Goal: Information Seeking & Learning: Learn about a topic

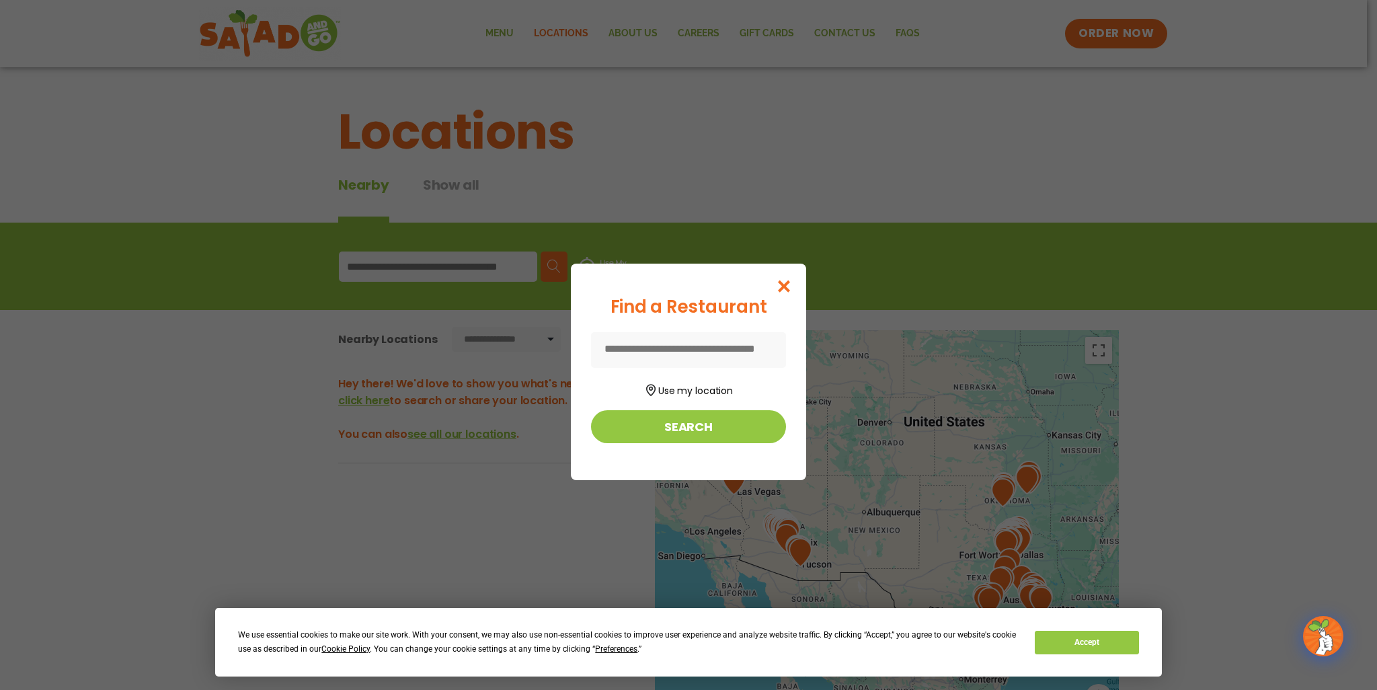
click at [712, 354] on input at bounding box center [688, 350] width 195 height 36
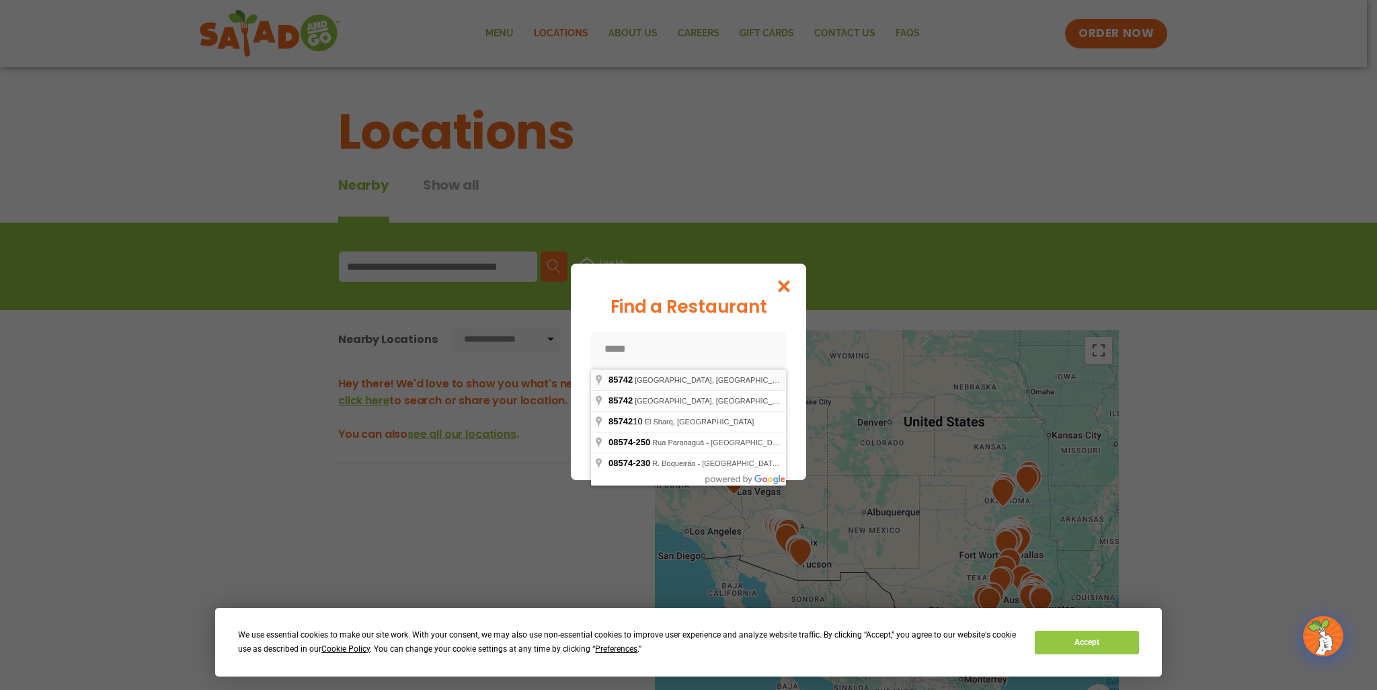
type input "**********"
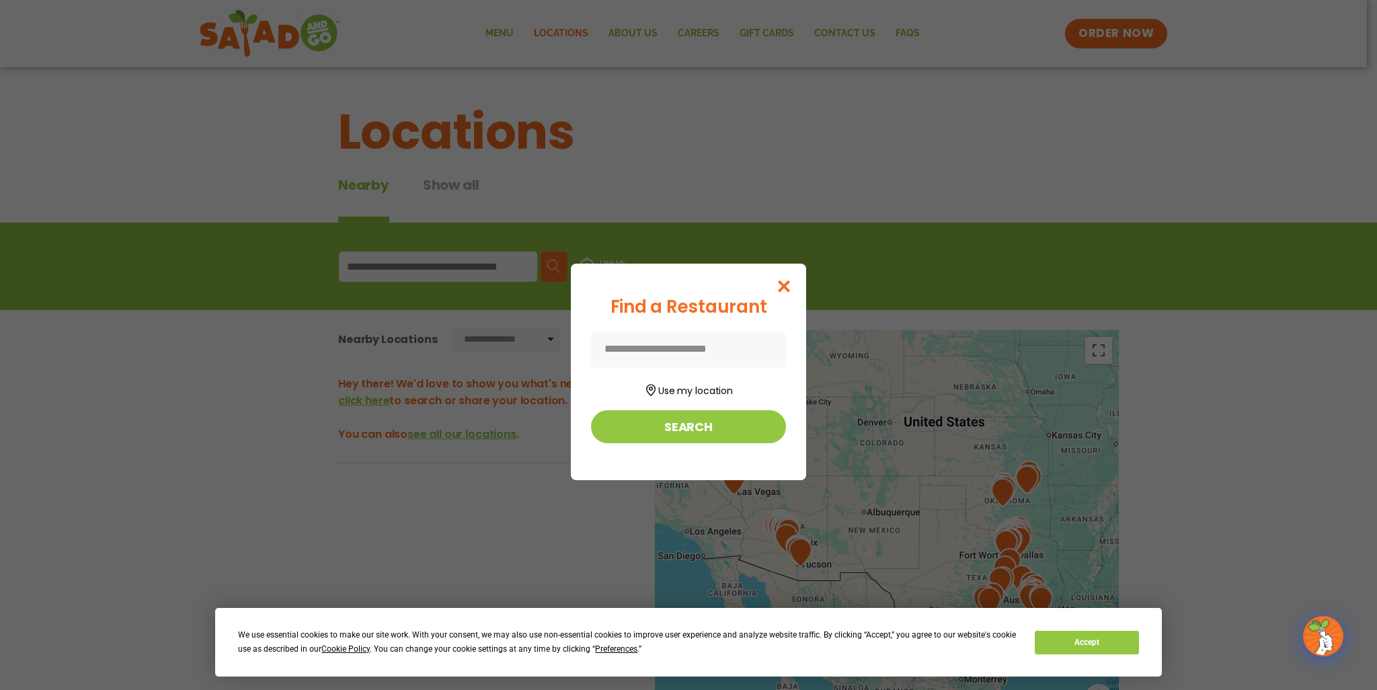
type input "**********"
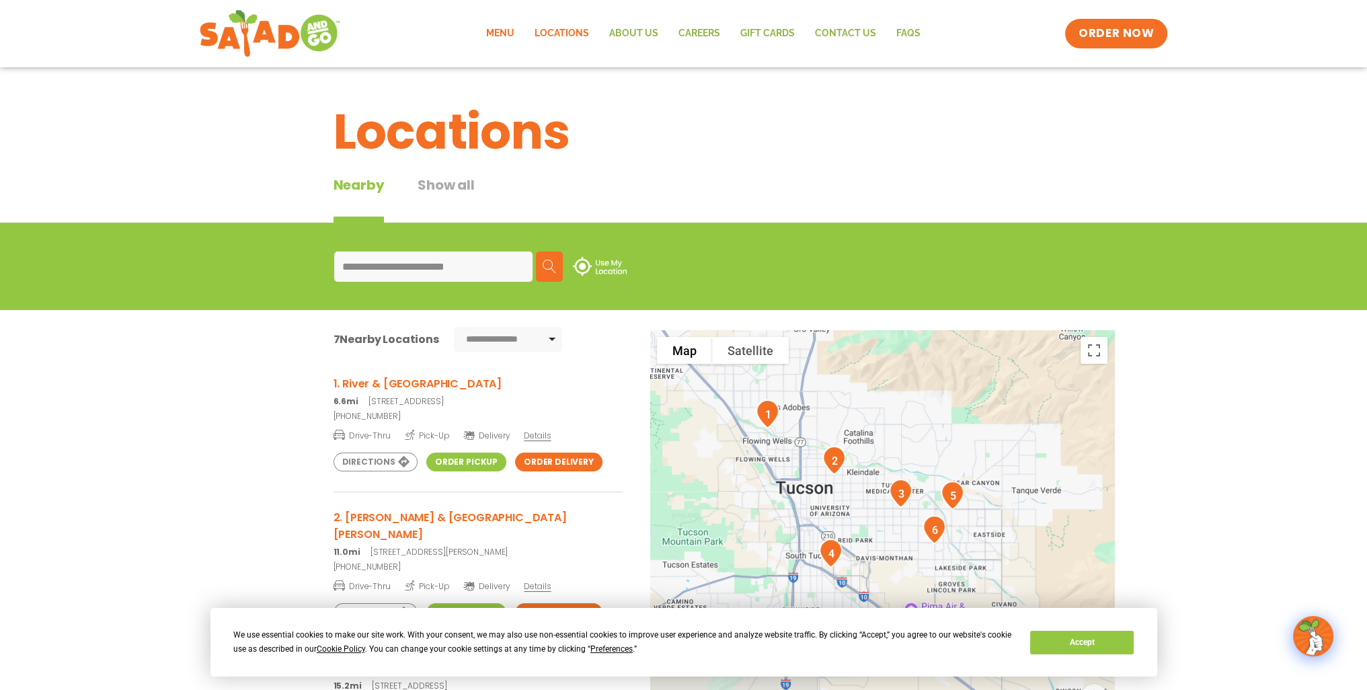
click at [510, 28] on link "Menu" at bounding box center [499, 33] width 48 height 31
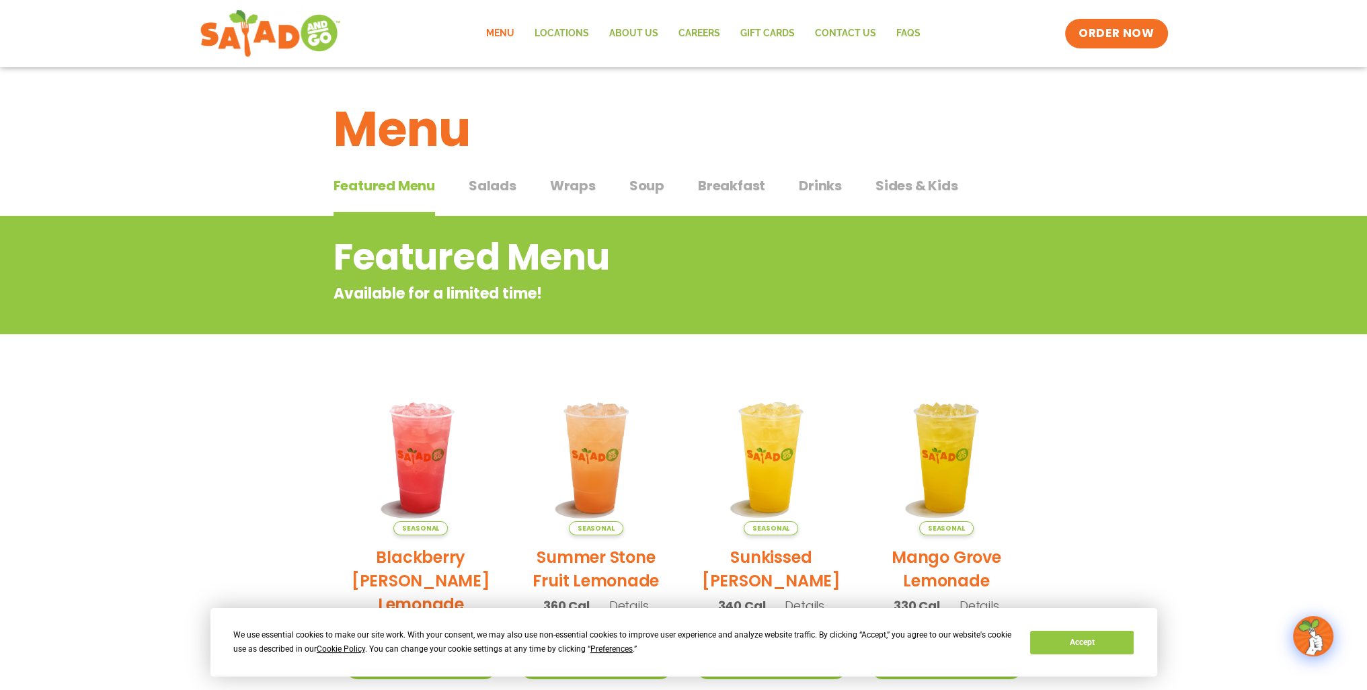
click at [756, 176] on span "Breakfast" at bounding box center [731, 186] width 67 height 20
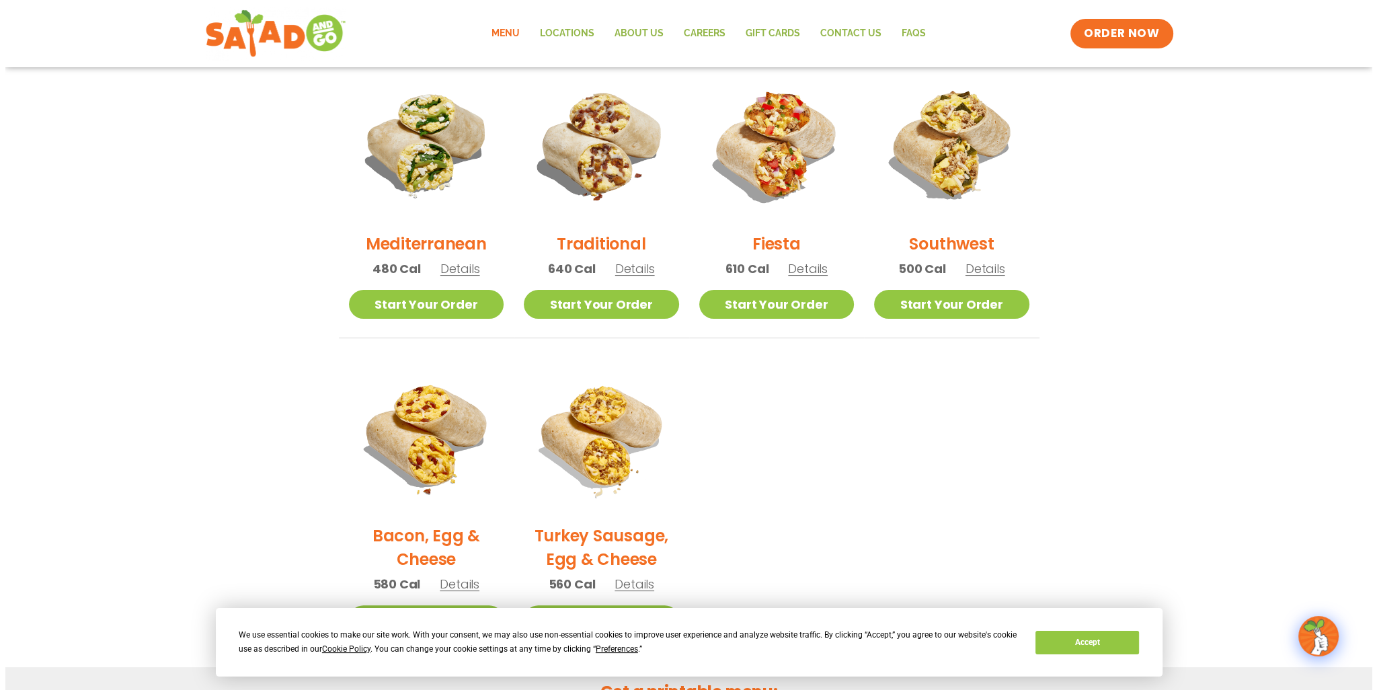
scroll to position [336, 0]
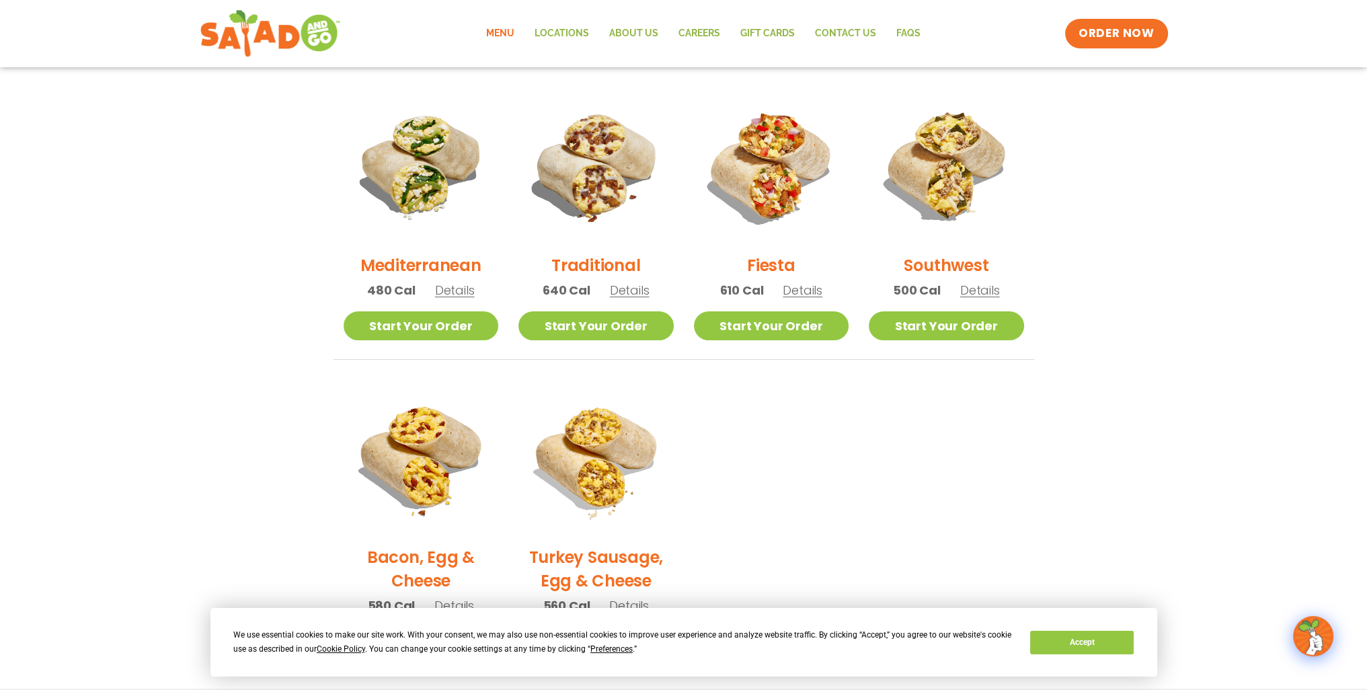
click at [975, 291] on span "Details" at bounding box center [980, 290] width 40 height 17
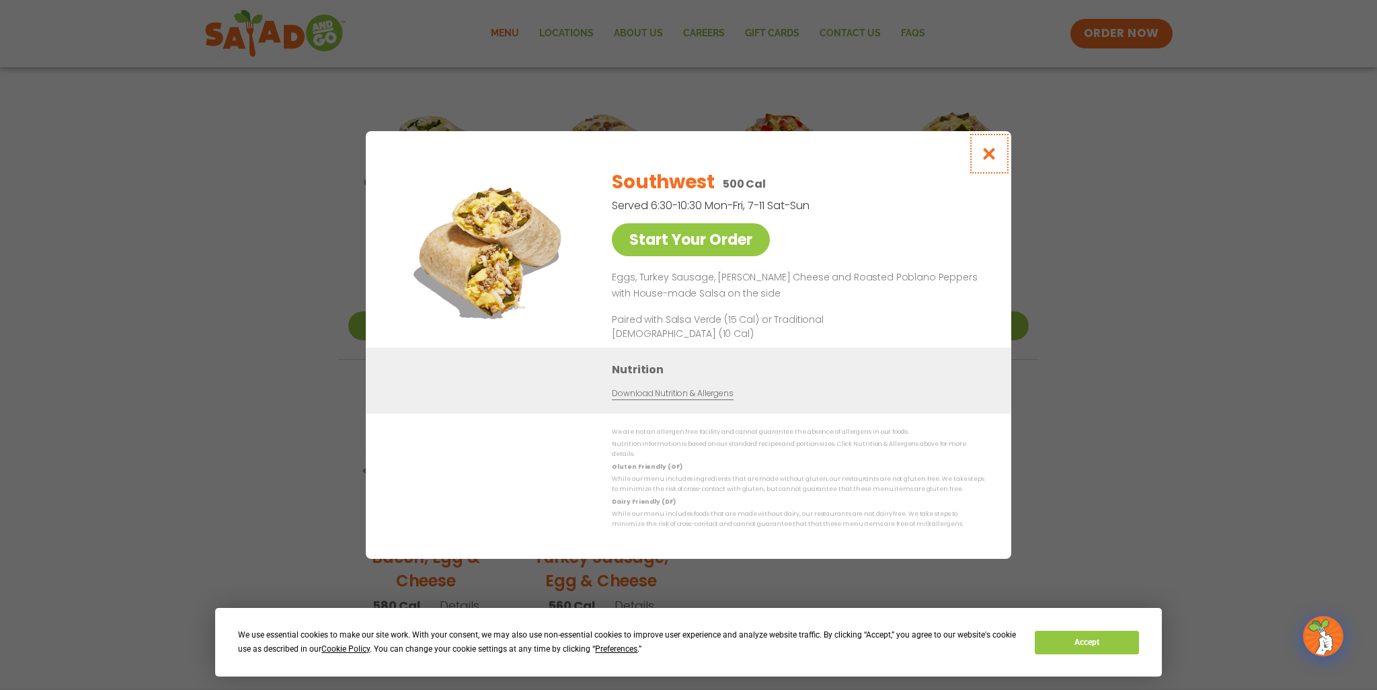
click at [987, 155] on icon "Close modal" at bounding box center [989, 154] width 17 height 14
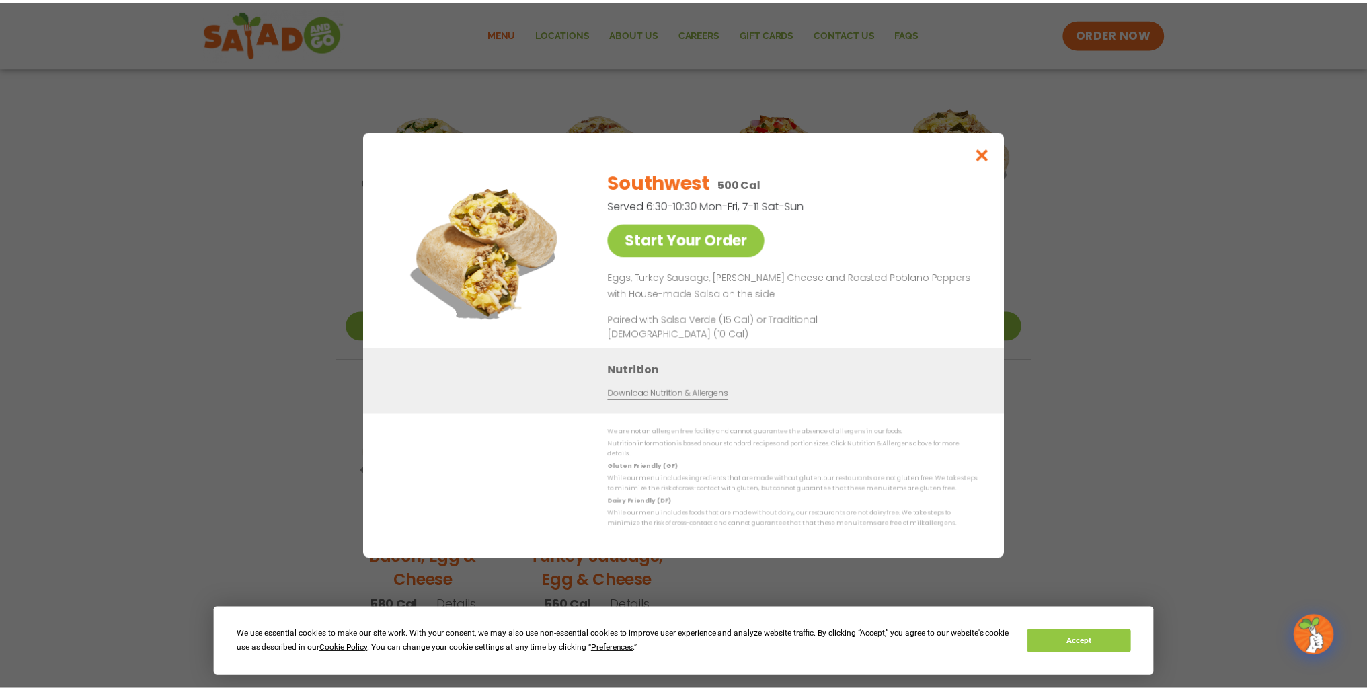
scroll to position [320, 0]
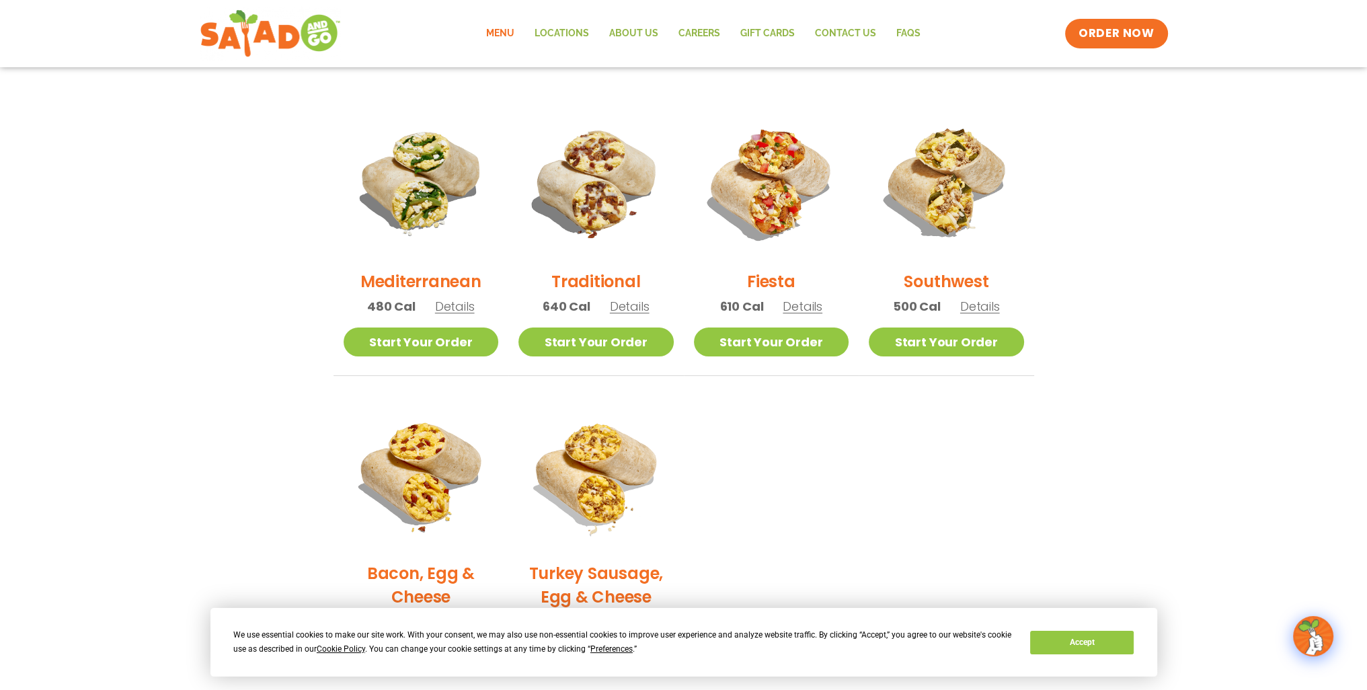
click at [808, 314] on div "Fiesta 610 Cal Details" at bounding box center [771, 215] width 155 height 223
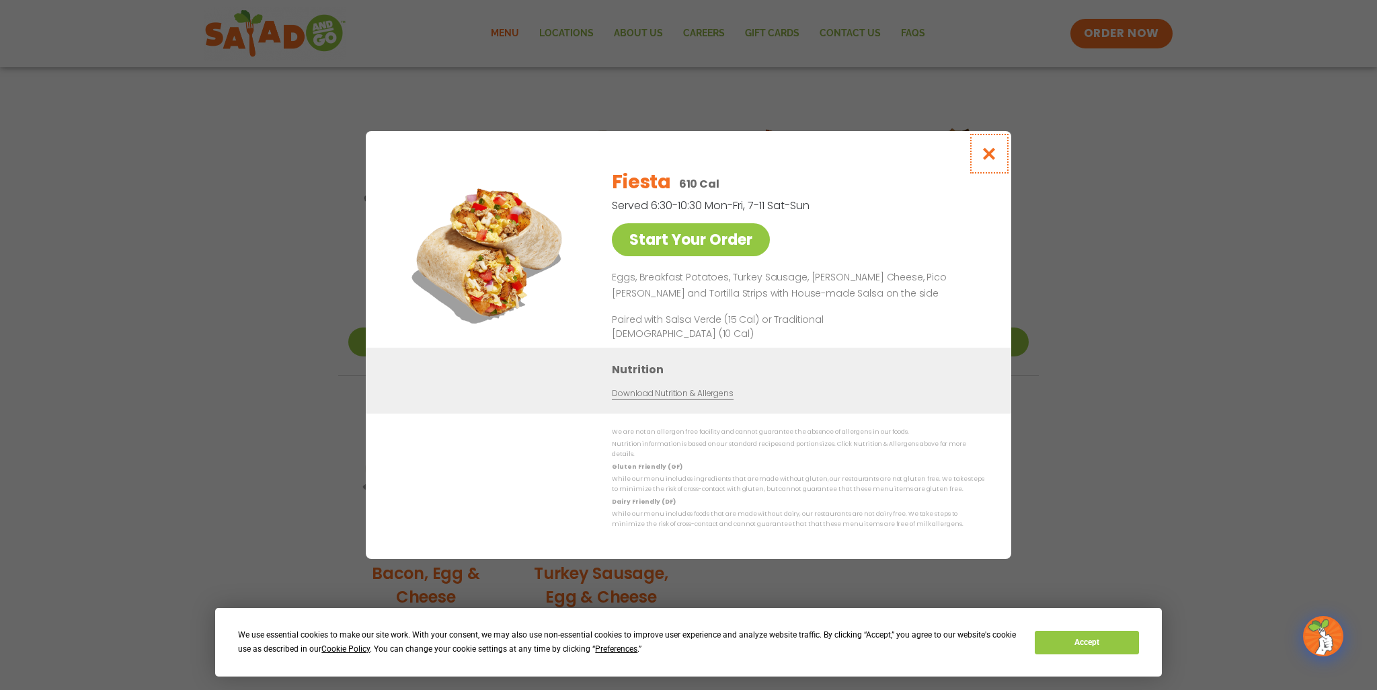
click at [986, 155] on icon "Close modal" at bounding box center [989, 154] width 17 height 14
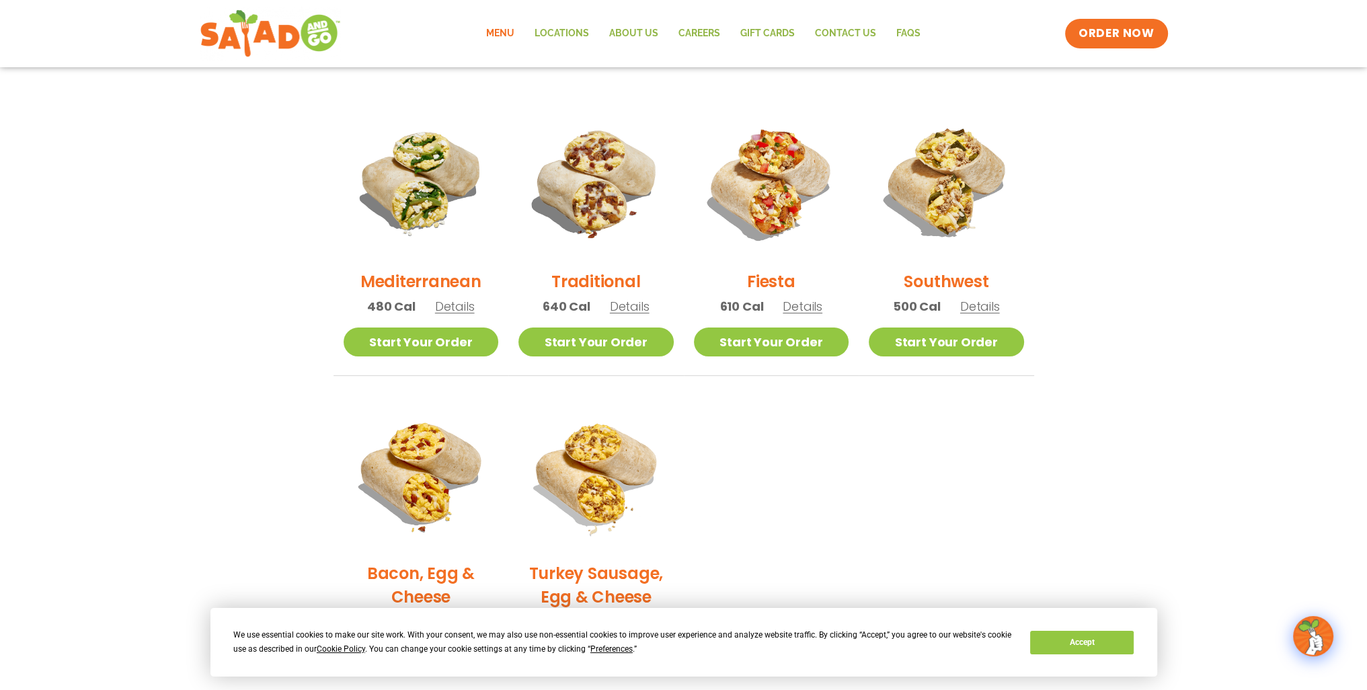
click at [971, 310] on span "Details" at bounding box center [980, 306] width 40 height 17
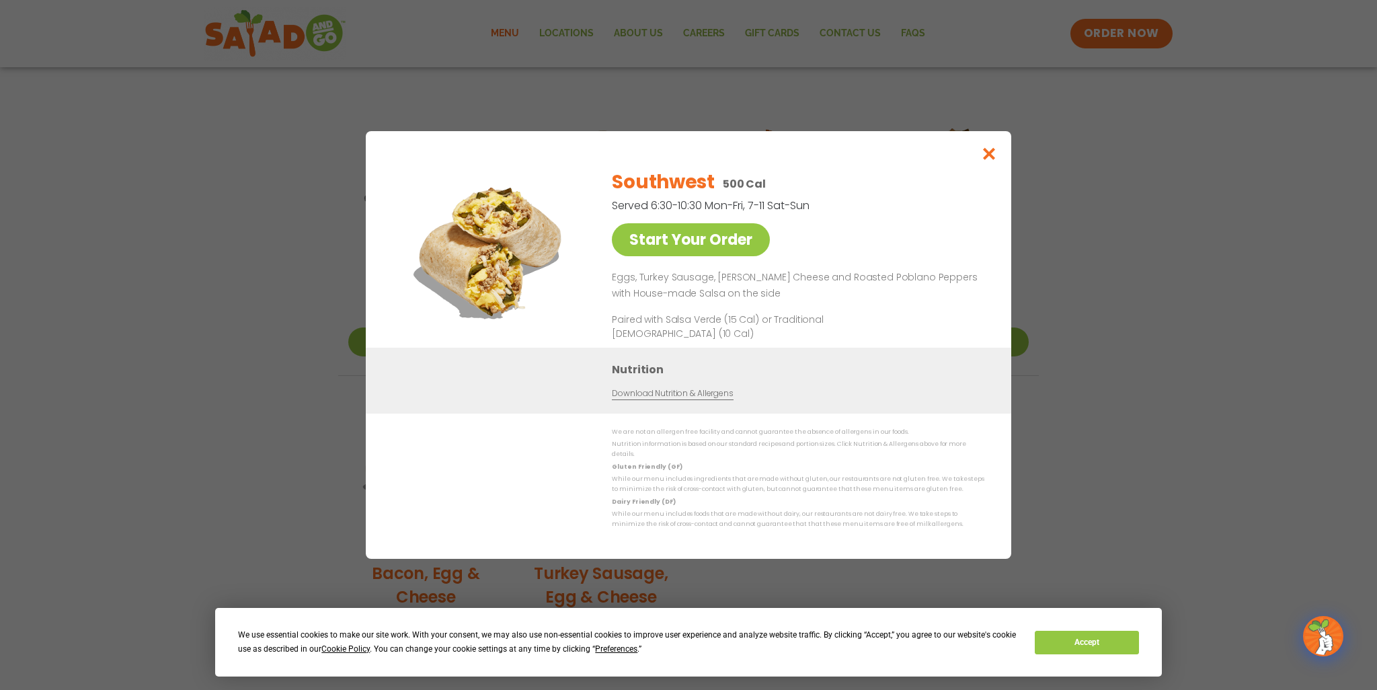
click at [972, 310] on div "Southwest 500 Cal Served 6:30-10:30 Mon-Fri, 7-11 Sat-Sun Start Your Order Eggs…" at bounding box center [795, 253] width 367 height 190
click at [993, 157] on icon "Close modal" at bounding box center [989, 154] width 17 height 14
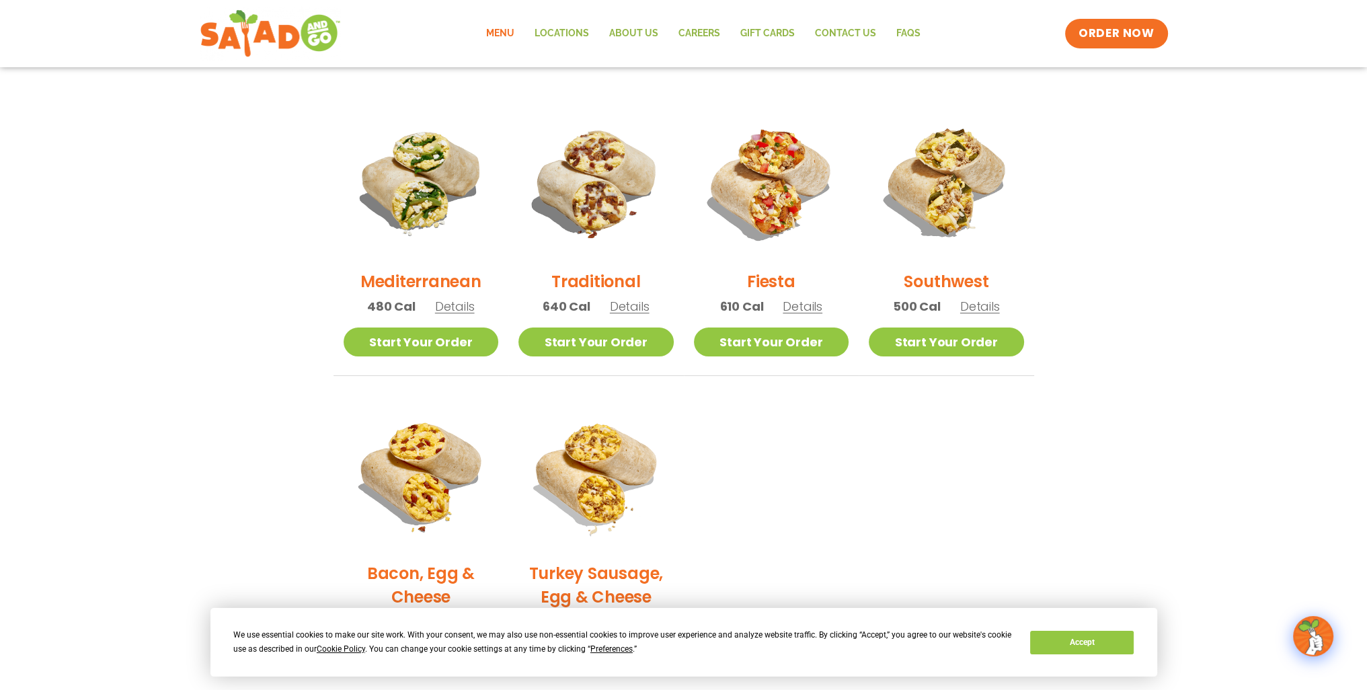
click at [629, 305] on span "Details" at bounding box center [630, 306] width 40 height 17
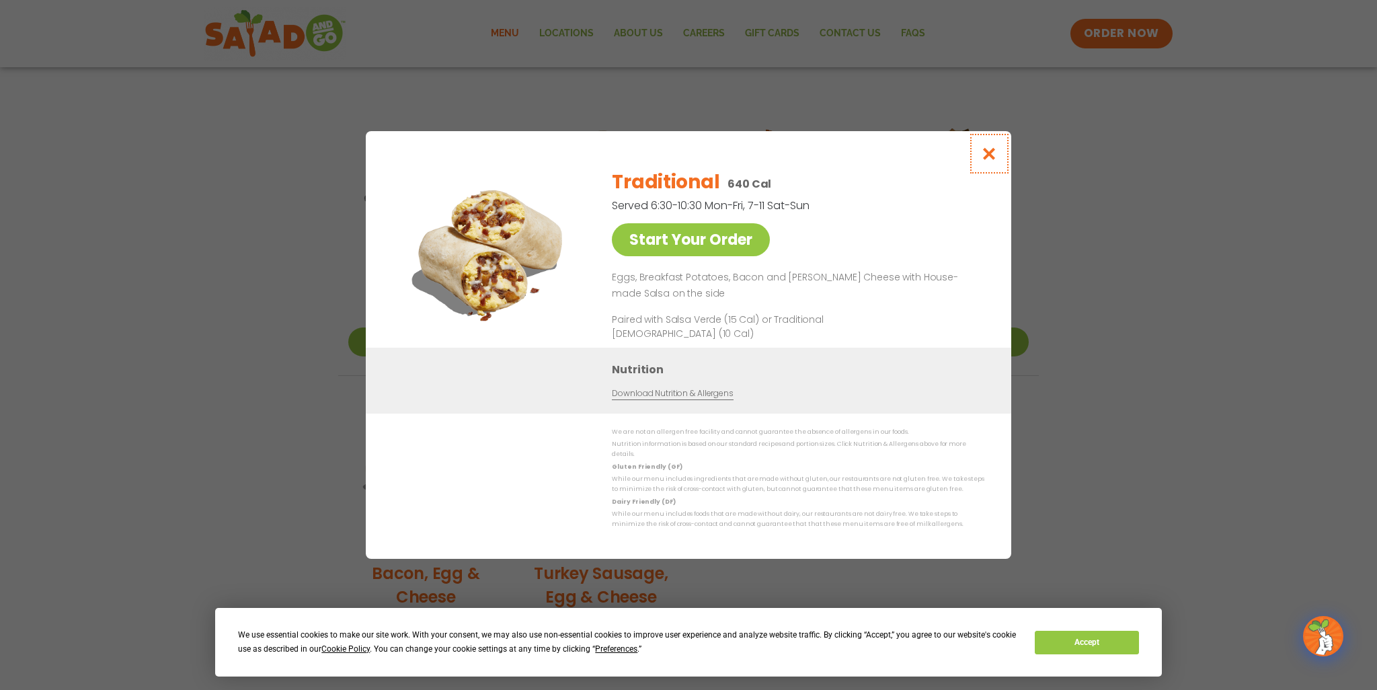
click at [992, 158] on icon "Close modal" at bounding box center [989, 154] width 17 height 14
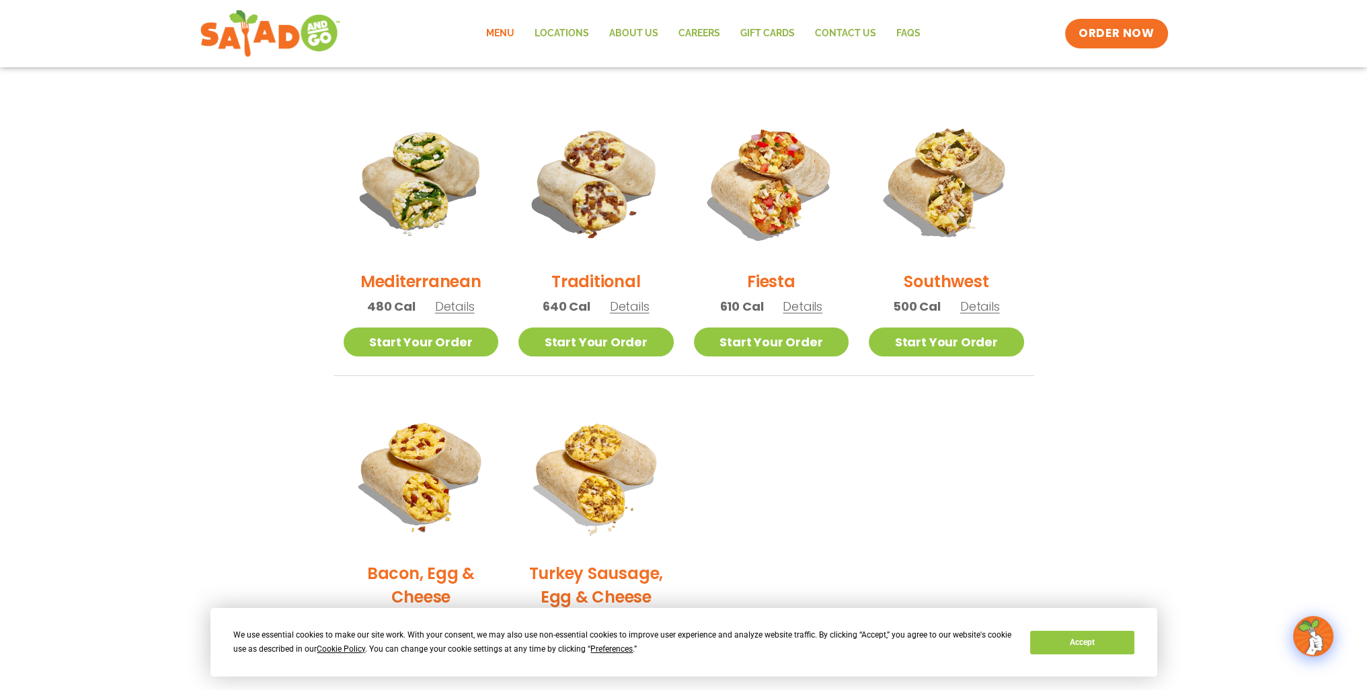
click at [447, 303] on span "Details" at bounding box center [455, 306] width 40 height 17
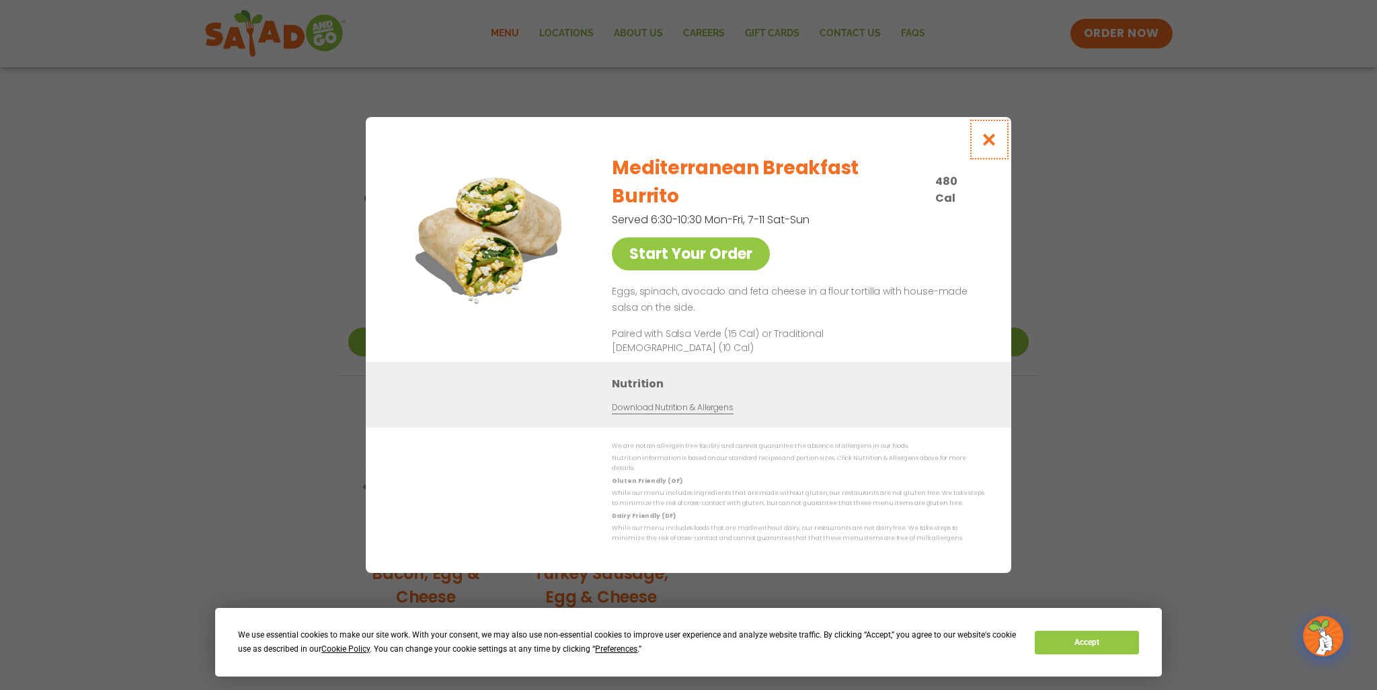
click at [988, 147] on icon "Close modal" at bounding box center [989, 139] width 17 height 14
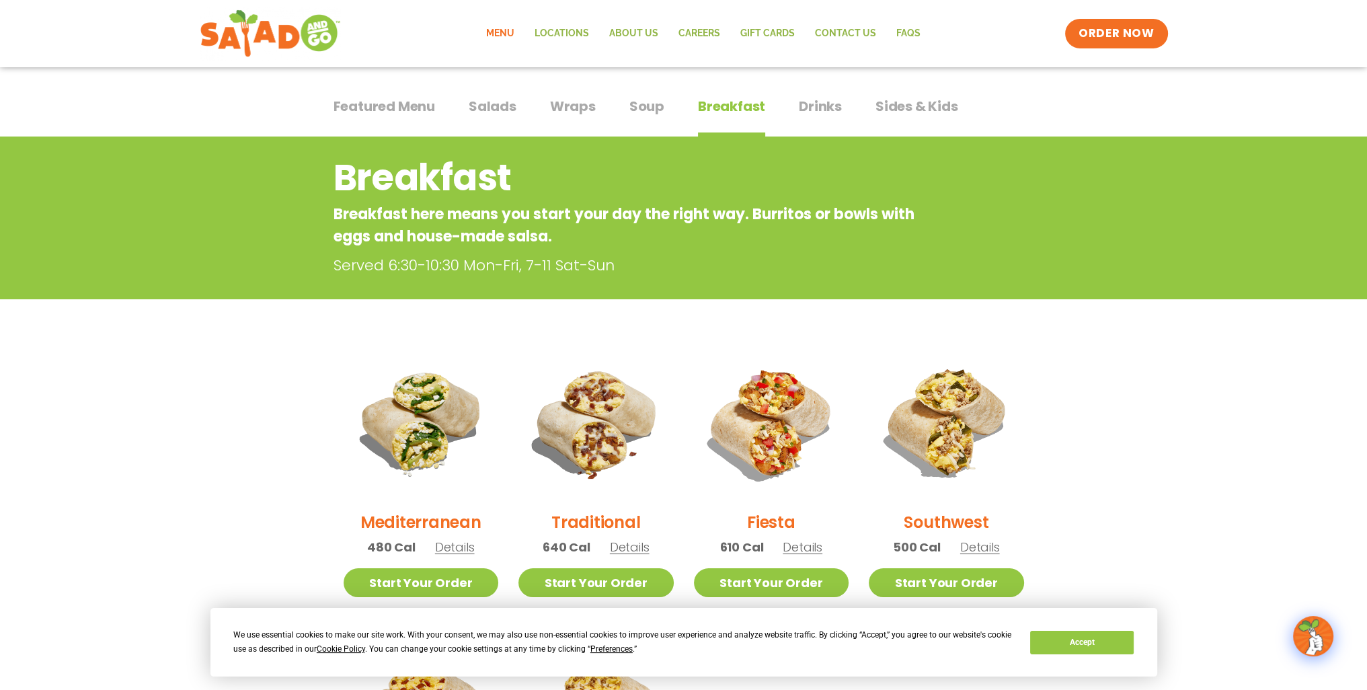
scroll to position [0, 0]
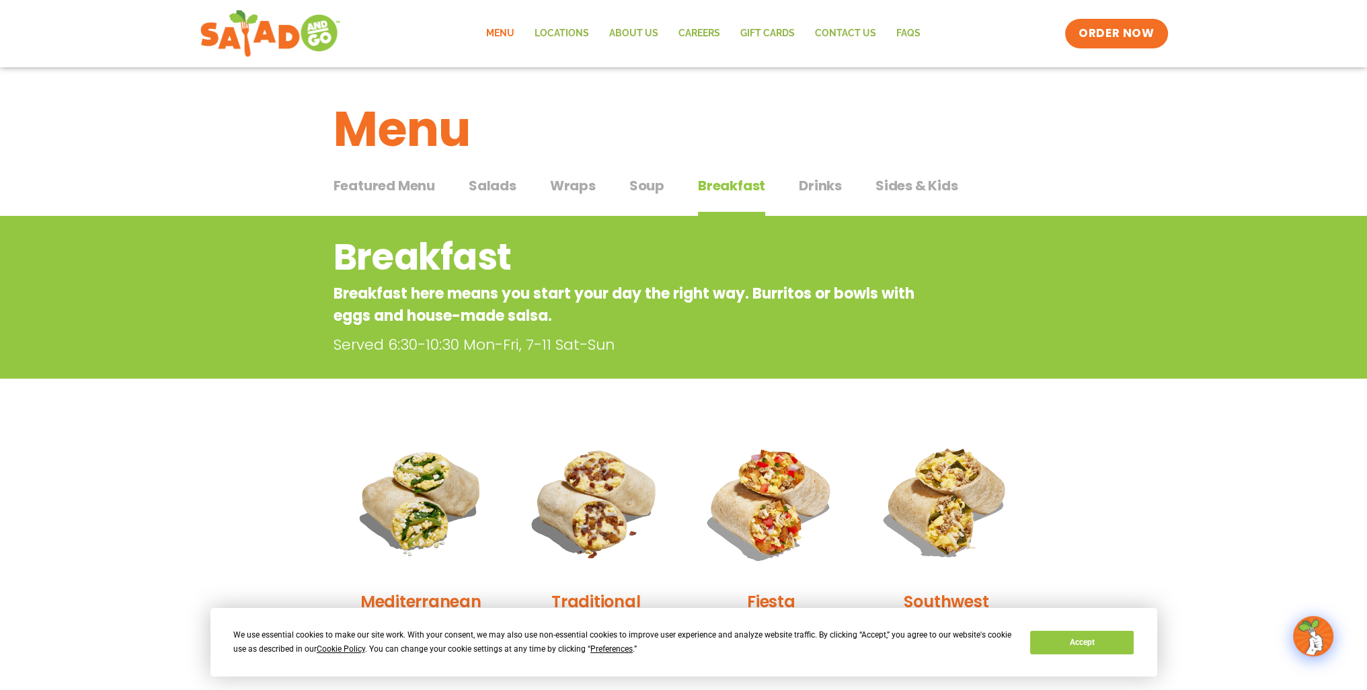
click at [637, 181] on span "Soup" at bounding box center [646, 186] width 35 height 20
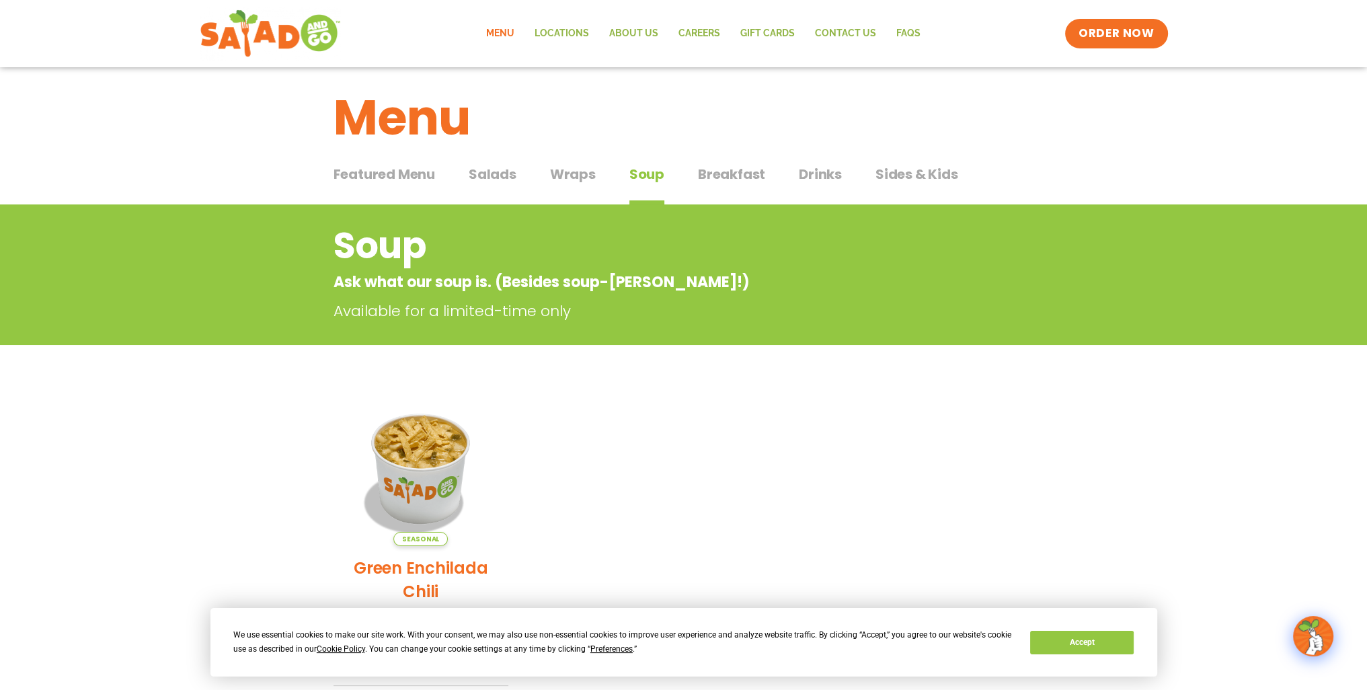
scroll to position [269, 0]
